Goal: Information Seeking & Learning: Learn about a topic

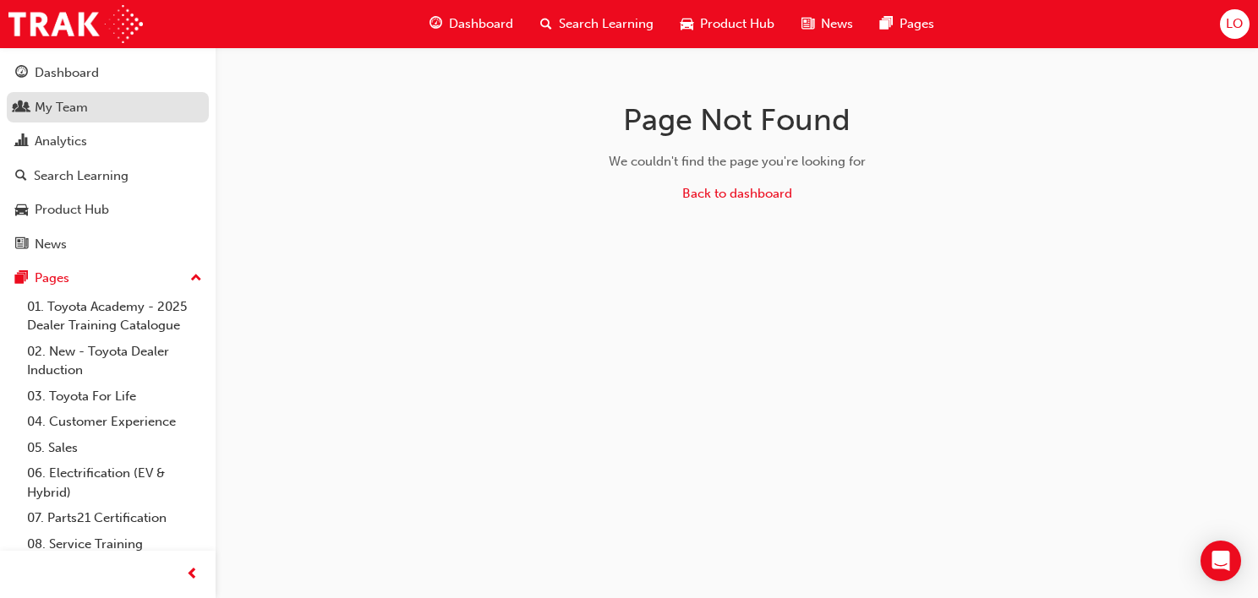
click at [79, 122] on link "My Team" at bounding box center [108, 107] width 202 height 31
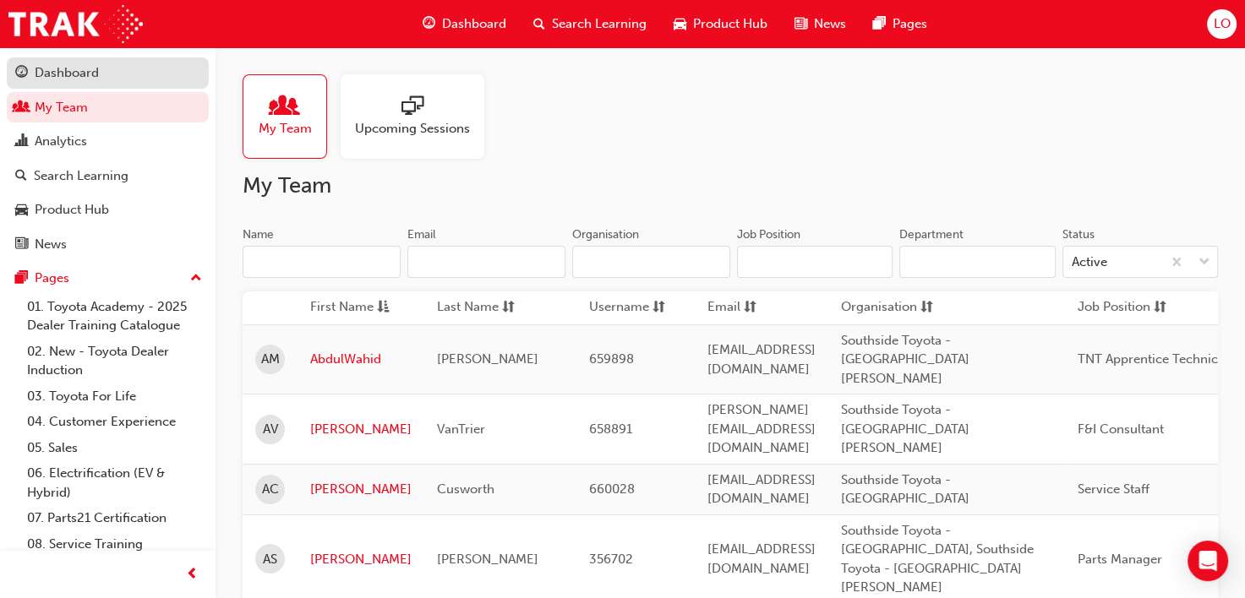
click at [68, 63] on div "Dashboard" at bounding box center [107, 73] width 185 height 21
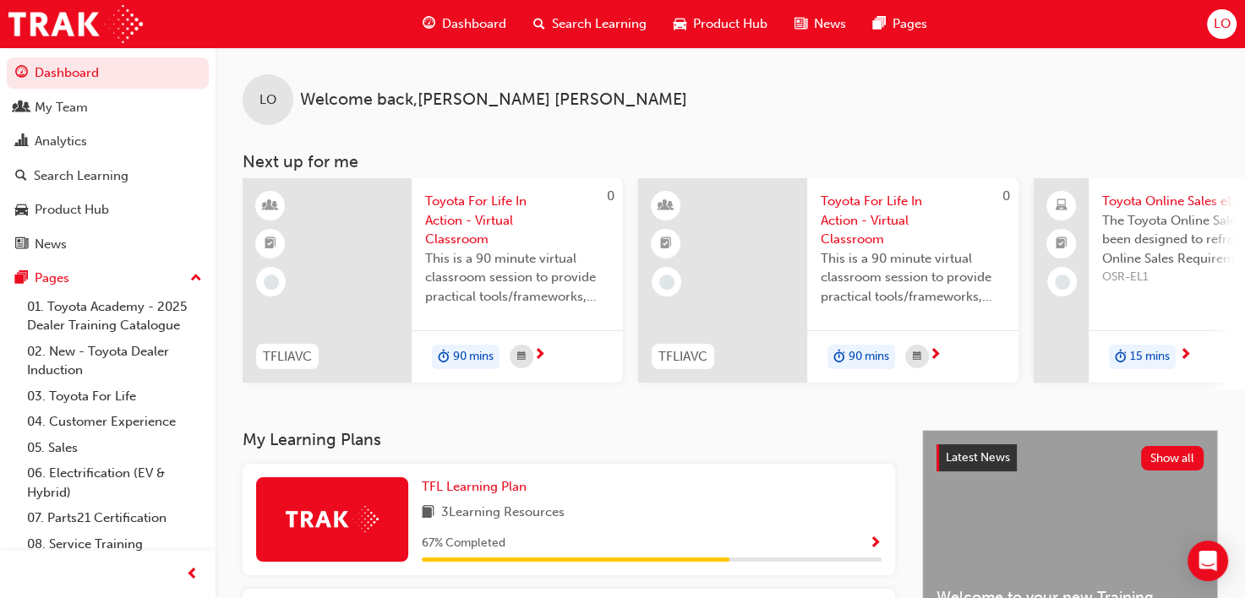
click at [565, 17] on span "Search Learning" at bounding box center [599, 23] width 95 height 19
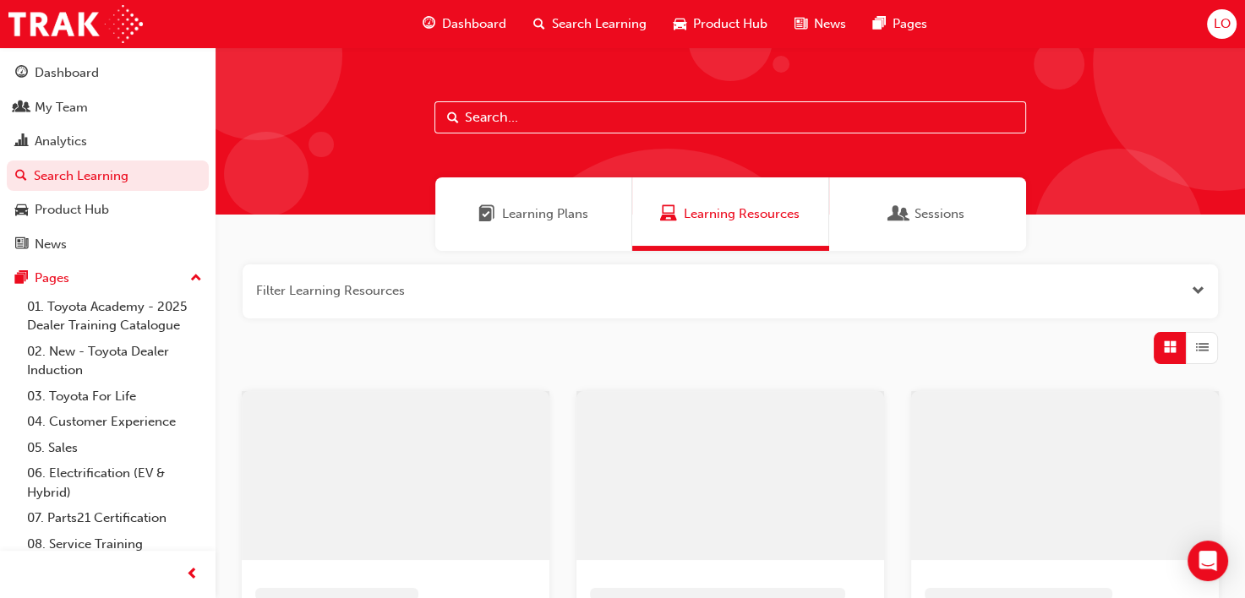
click at [521, 122] on input "text" at bounding box center [730, 117] width 592 height 32
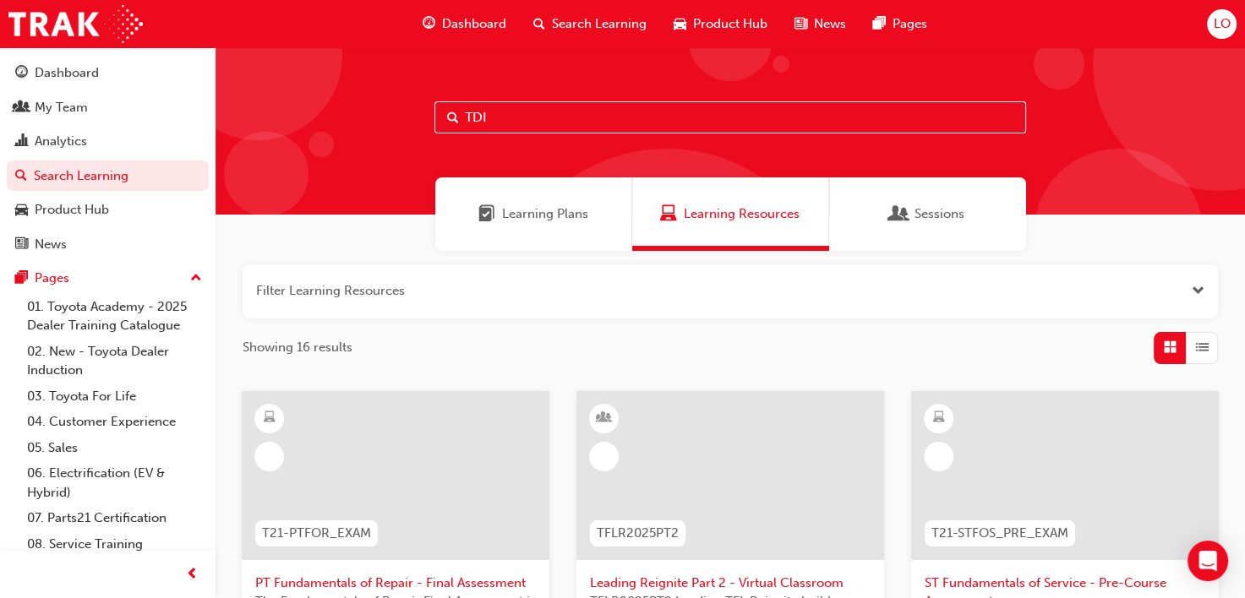
type input "TDI"
